Goal: Transaction & Acquisition: Purchase product/service

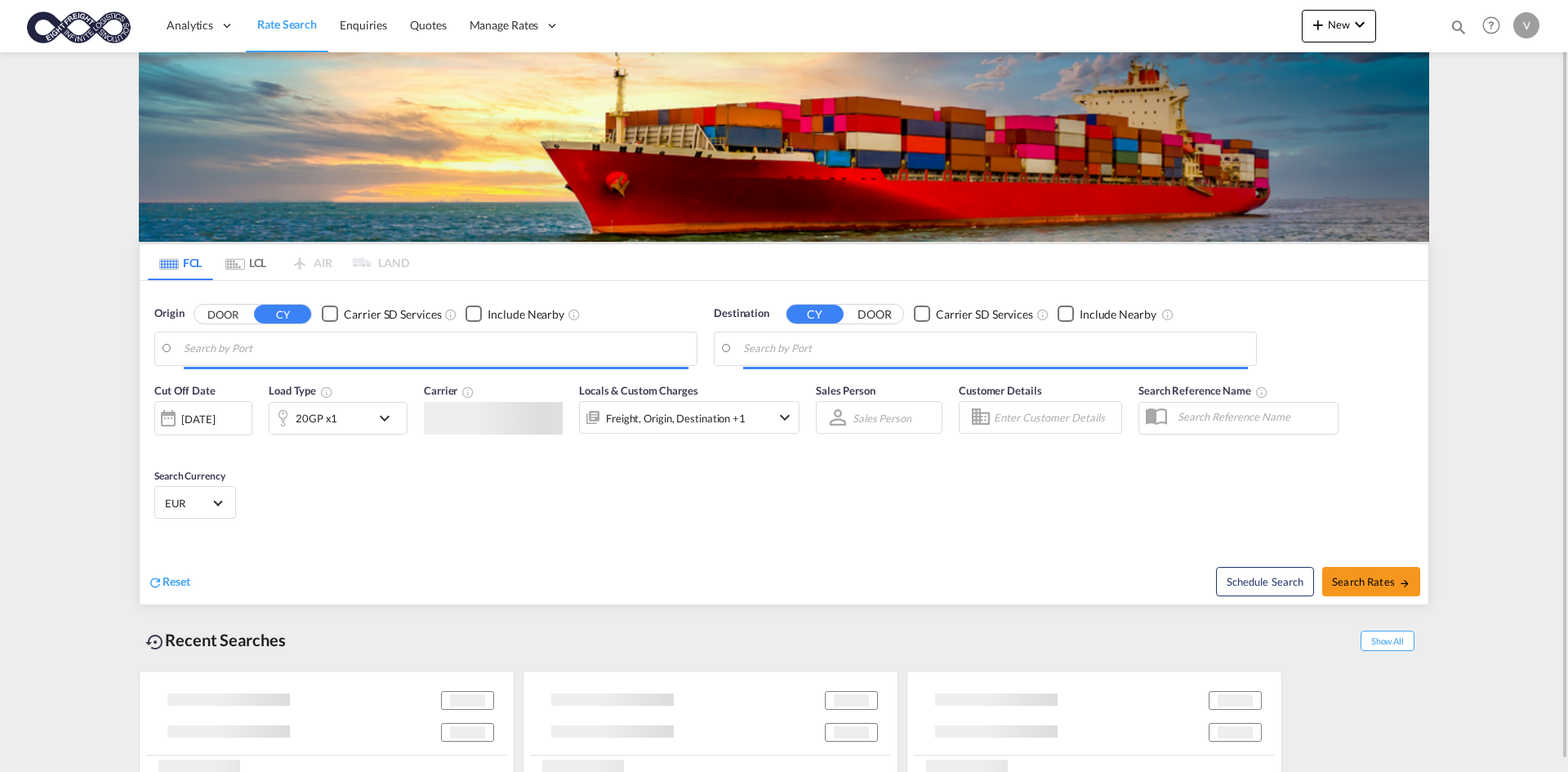
type input "Da Nang, VNDAD"
type input "[GEOGRAPHIC_DATA], [GEOGRAPHIC_DATA]"
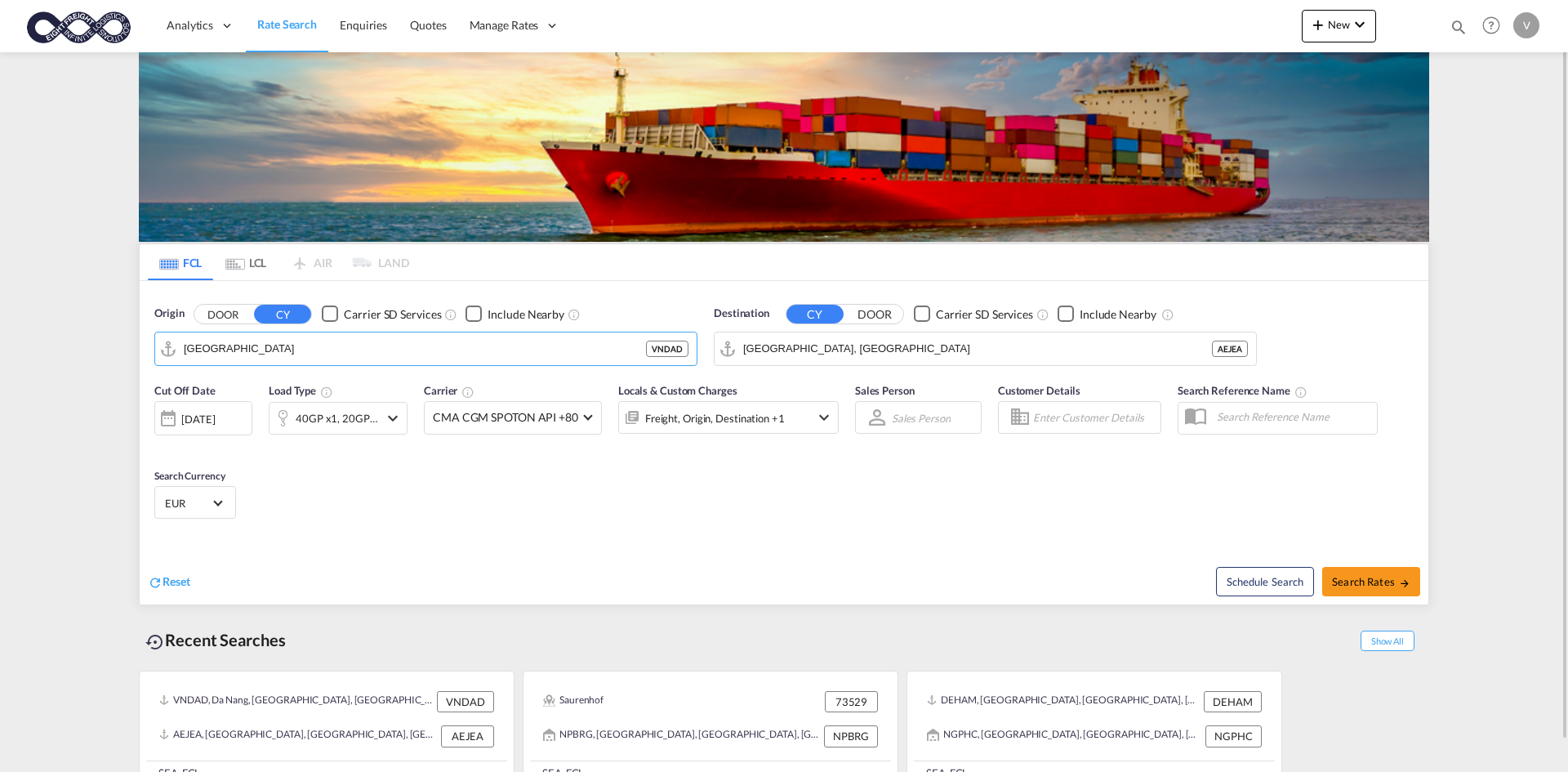
type input "[GEOGRAPHIC_DATA]"
click at [489, 346] on body "Analytics Dashboard Rate Search Enquiries Quotes Manage Rates Contract Rates" at bounding box center [784, 386] width 1568 height 772
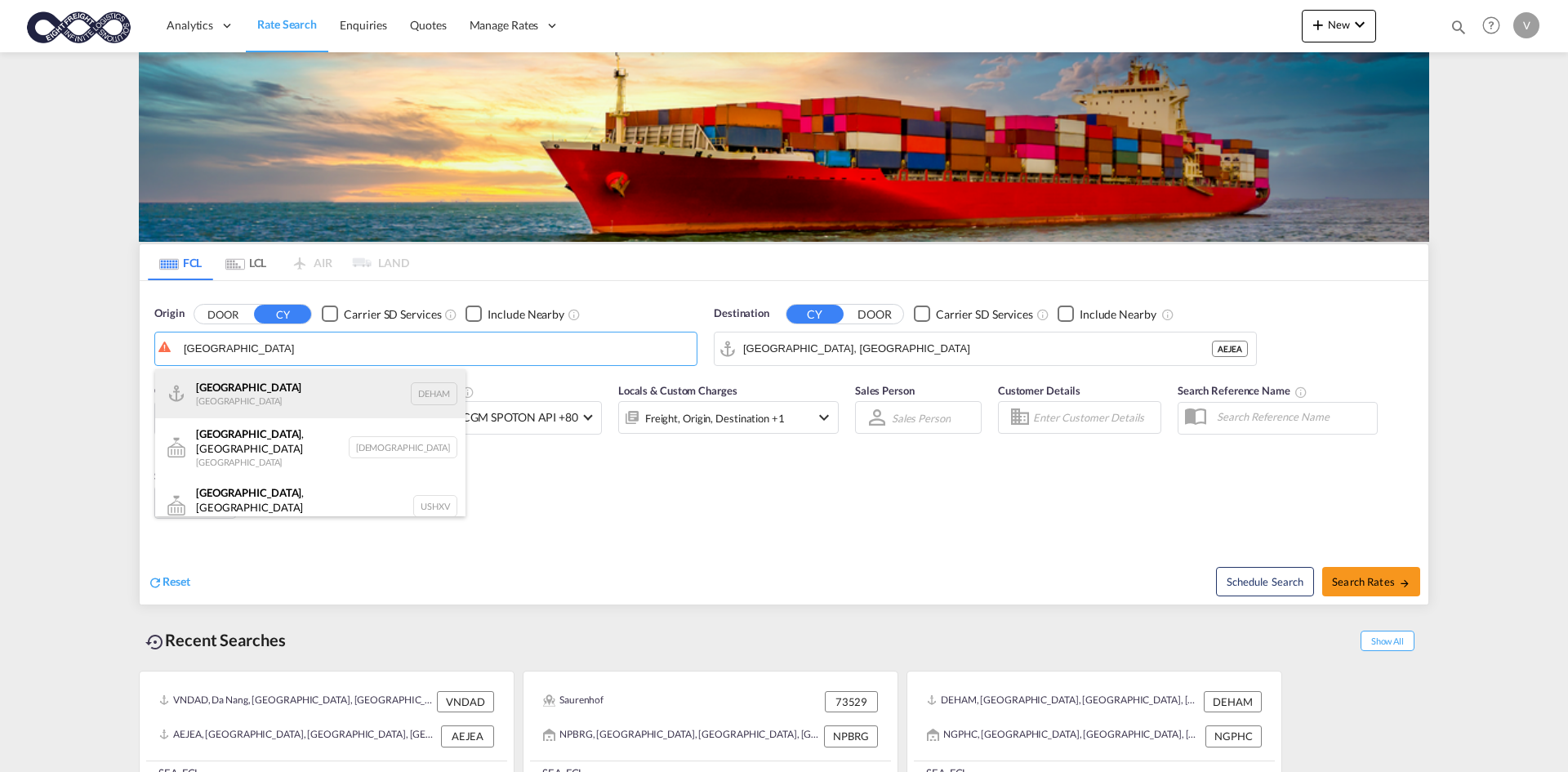
click at [309, 386] on div "[GEOGRAPHIC_DATA] [GEOGRAPHIC_DATA] DEHAM" at bounding box center [310, 394] width 310 height 49
type input "[GEOGRAPHIC_DATA], [GEOGRAPHIC_DATA]"
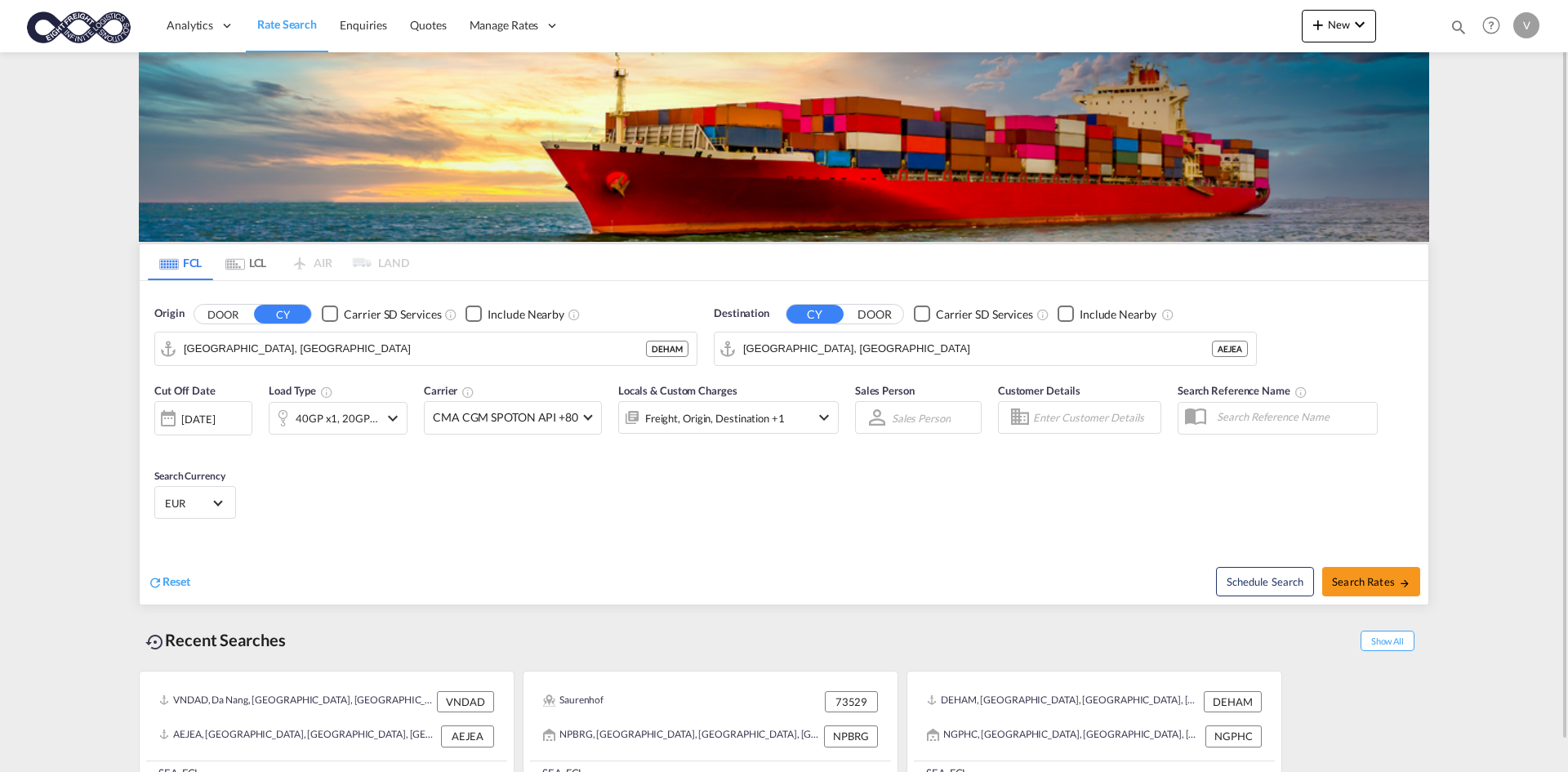
click at [865, 330] on div "Destination CY DOOR Carrier SD Services Include Nearby [GEOGRAPHIC_DATA], AEJEA…" at bounding box center [985, 335] width 543 height 60
click at [859, 338] on input "[GEOGRAPHIC_DATA], [GEOGRAPHIC_DATA]" at bounding box center [995, 349] width 505 height 25
type input "n"
drag, startPoint x: 807, startPoint y: 349, endPoint x: 614, endPoint y: 353, distance: 193.0
click at [648, 352] on div "Origin DOOR CY Carrier SD Services Include Nearby [GEOGRAPHIC_DATA], DEHAM DEHA…" at bounding box center [784, 327] width 1289 height 93
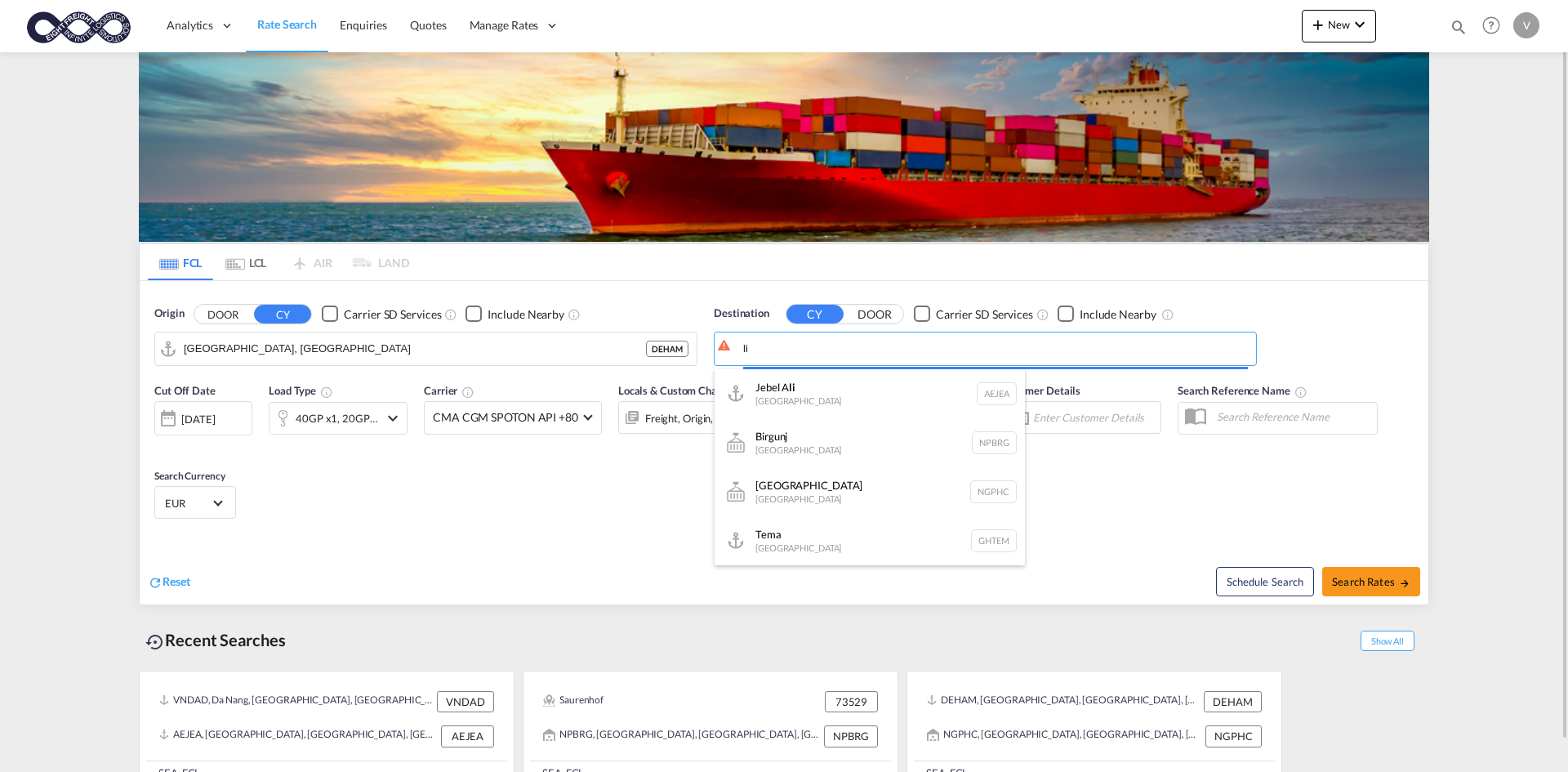
type input "l"
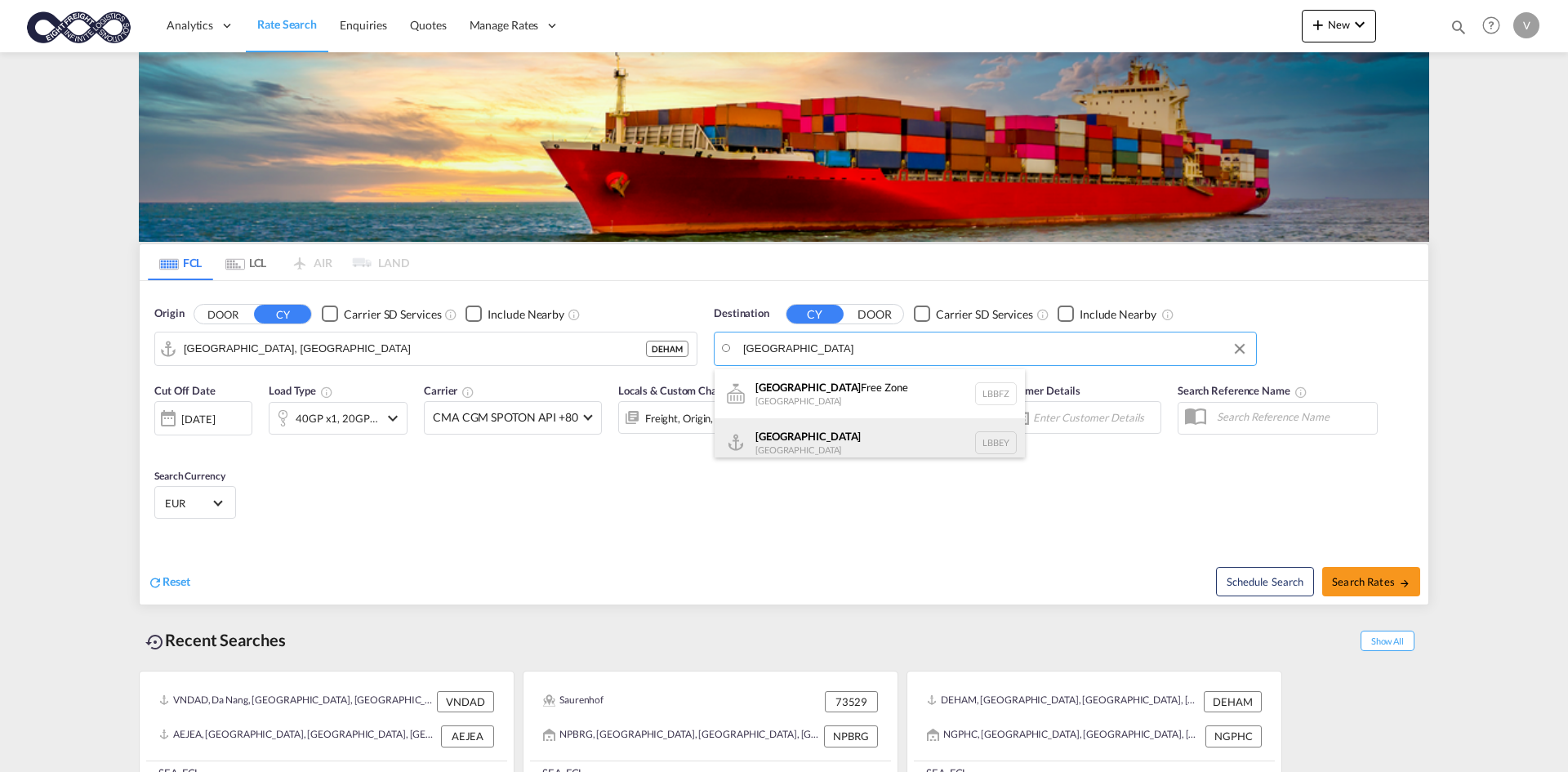
click at [848, 449] on div "Beirut [GEOGRAPHIC_DATA] LBBEY" at bounding box center [869, 443] width 310 height 49
type input "[GEOGRAPHIC_DATA], LBBEY"
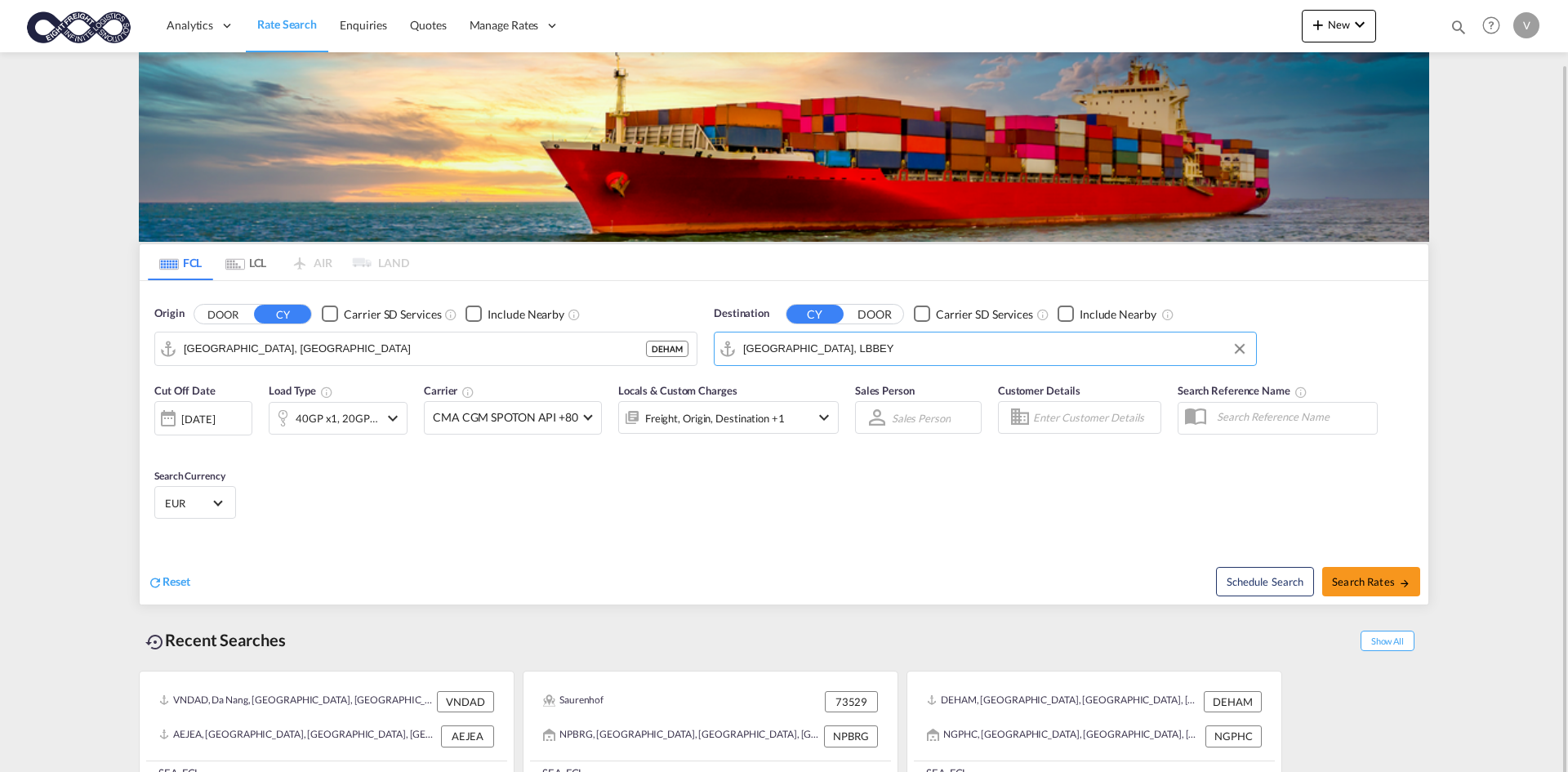
scroll to position [32, 0]
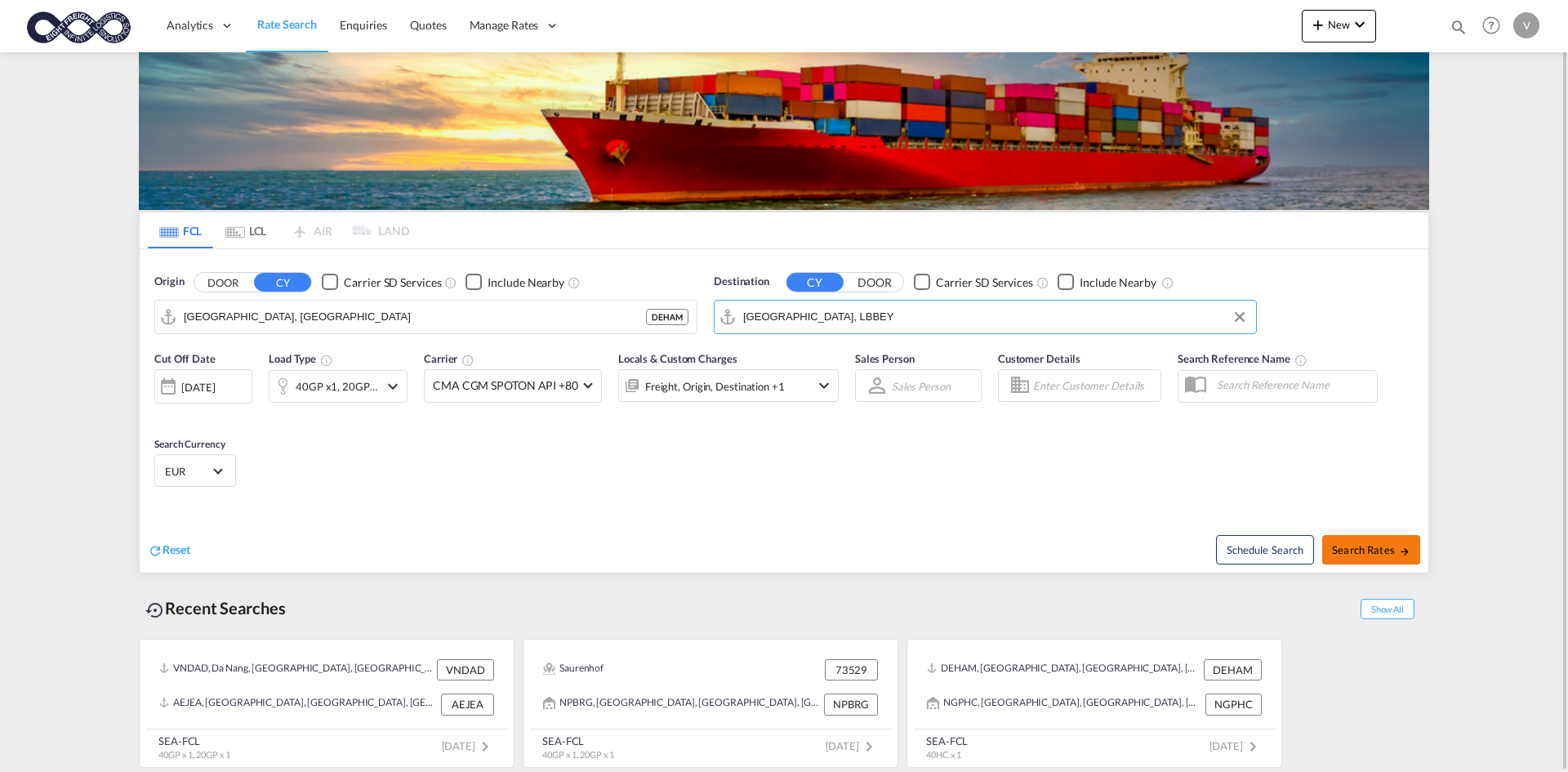
click at [1369, 551] on span "Search Rates" at bounding box center [1370, 550] width 78 height 13
type input "DEHAM to LBBEY / [DATE]"
